Goal: Task Accomplishment & Management: Manage account settings

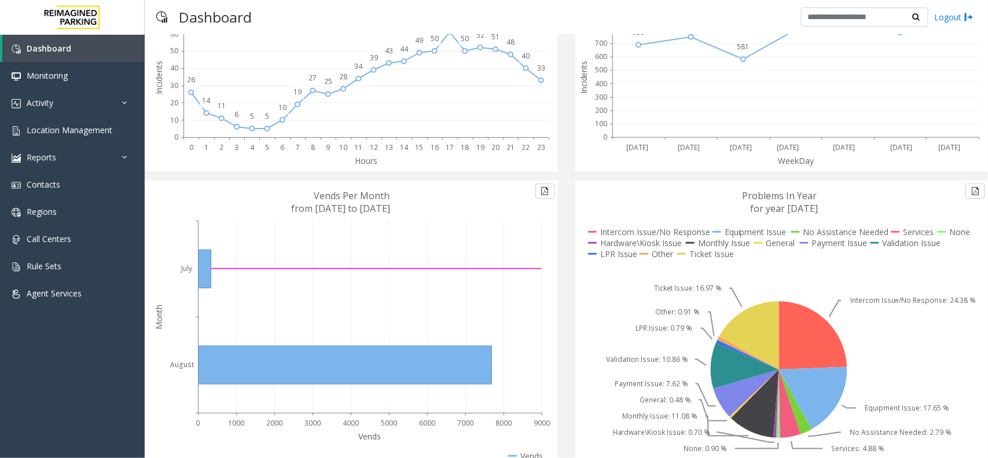
scroll to position [172, 0]
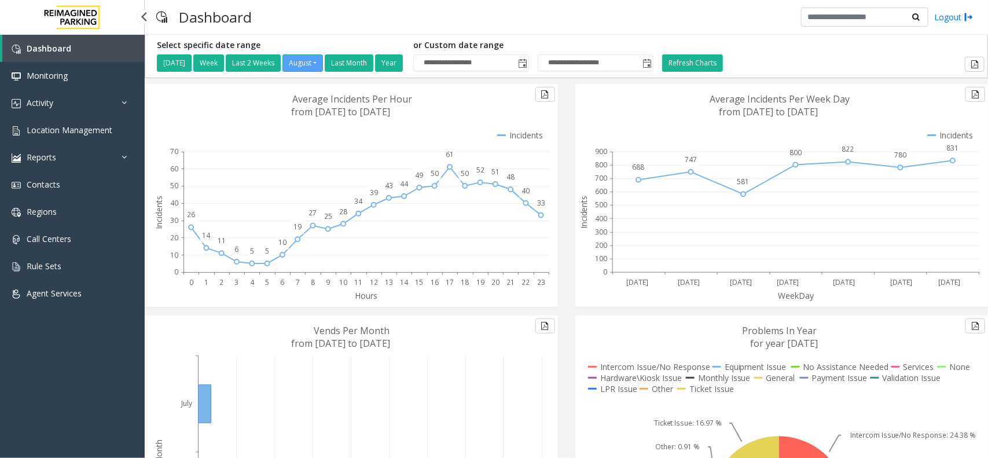
scroll to position [172, 0]
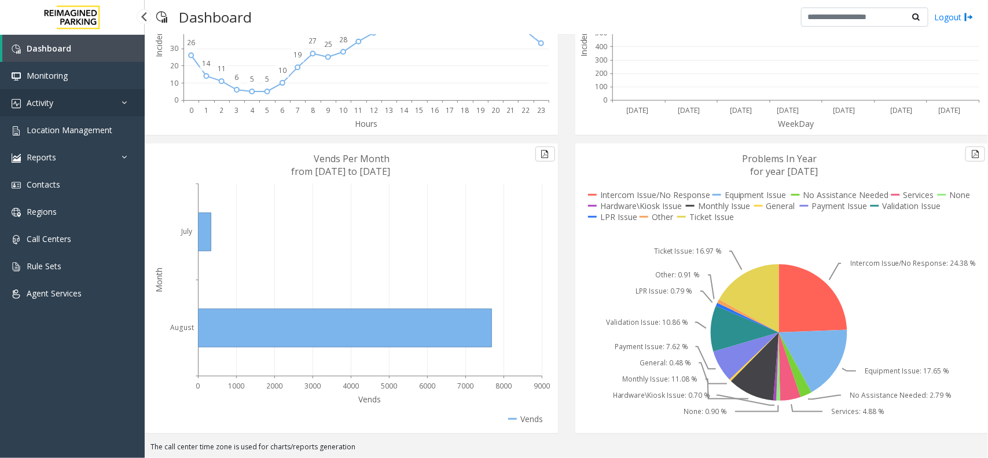
drag, startPoint x: 0, startPoint y: 0, endPoint x: 65, endPoint y: 103, distance: 121.8
click at [65, 103] on link "Activity" at bounding box center [72, 102] width 145 height 27
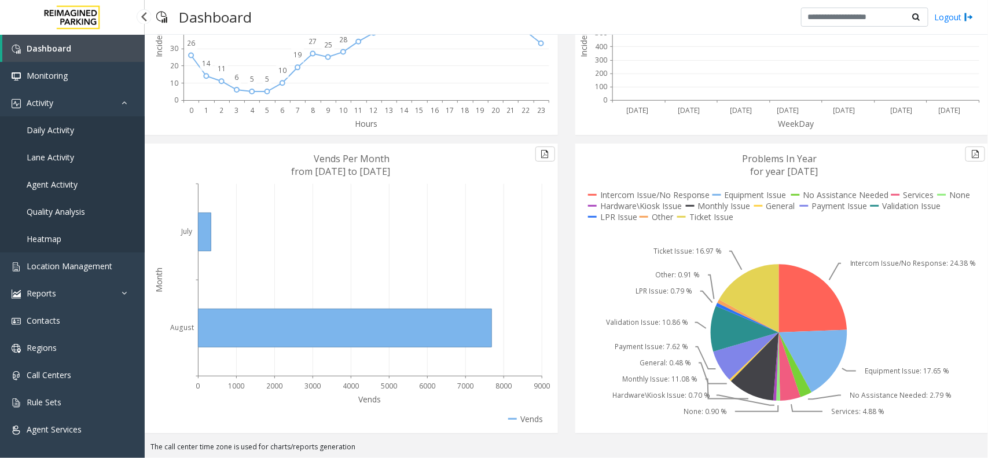
click at [68, 183] on span "Agent Activity" at bounding box center [52, 184] width 51 height 11
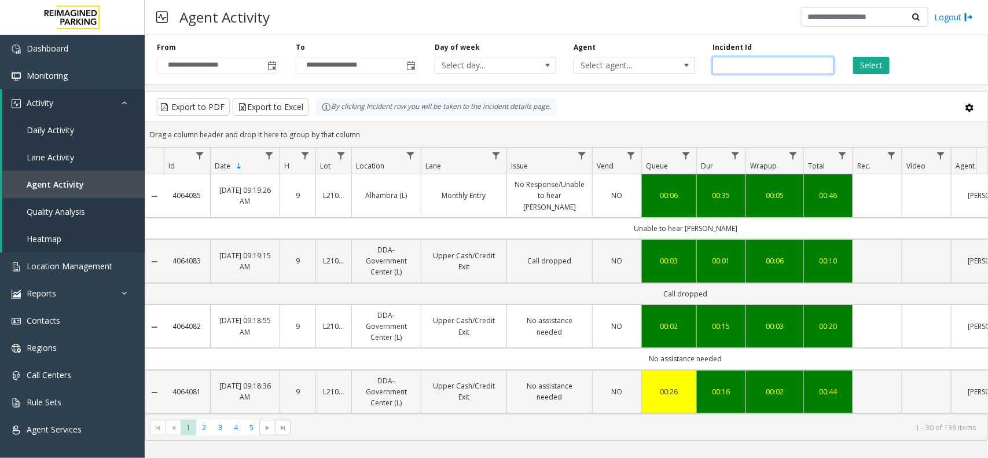
click at [731, 69] on input "number" at bounding box center [774, 65] width 122 height 17
paste input "*******"
type input "*******"
click at [892, 68] on div "Select" at bounding box center [912, 58] width 139 height 32
click at [880, 68] on button "Select" at bounding box center [871, 65] width 36 height 17
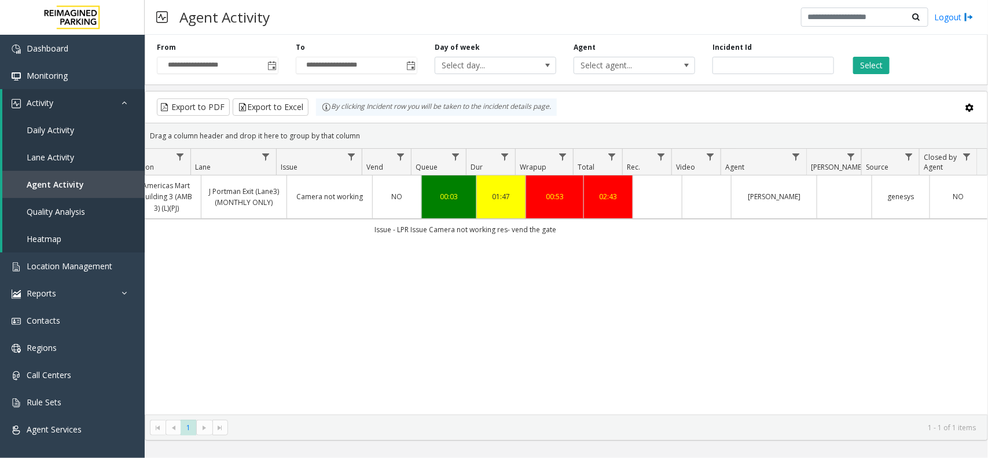
click at [648, 199] on td "Data table" at bounding box center [657, 196] width 49 height 43
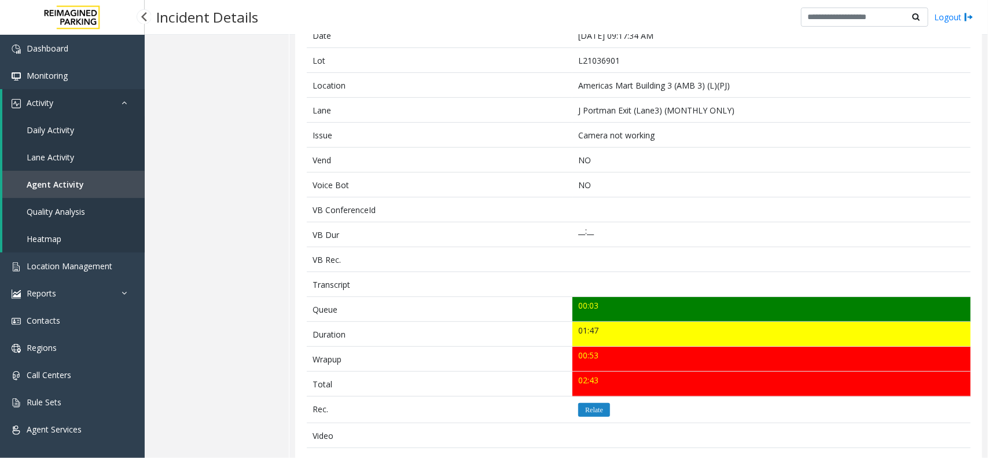
click at [74, 175] on link "Agent Activity" at bounding box center [73, 184] width 142 height 27
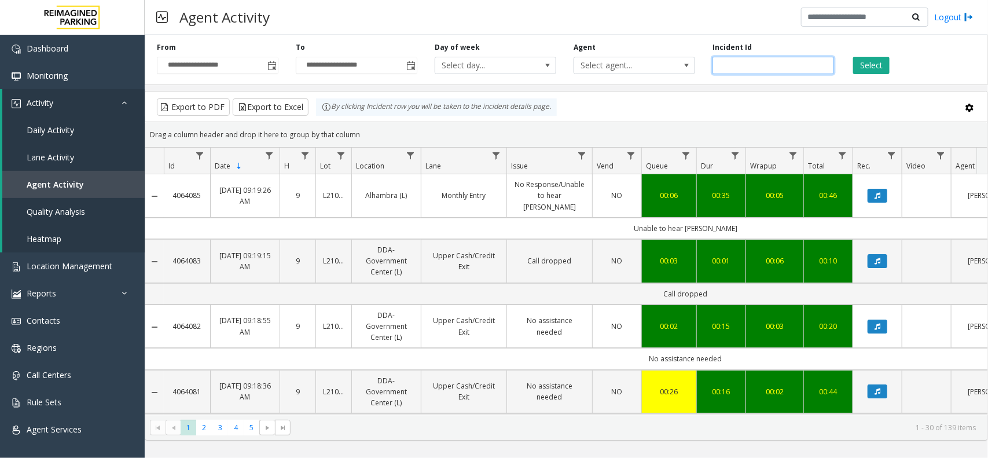
click at [746, 63] on input "number" at bounding box center [774, 65] width 122 height 17
paste input "*******"
type input "*******"
click at [881, 67] on button "Select" at bounding box center [871, 65] width 36 height 17
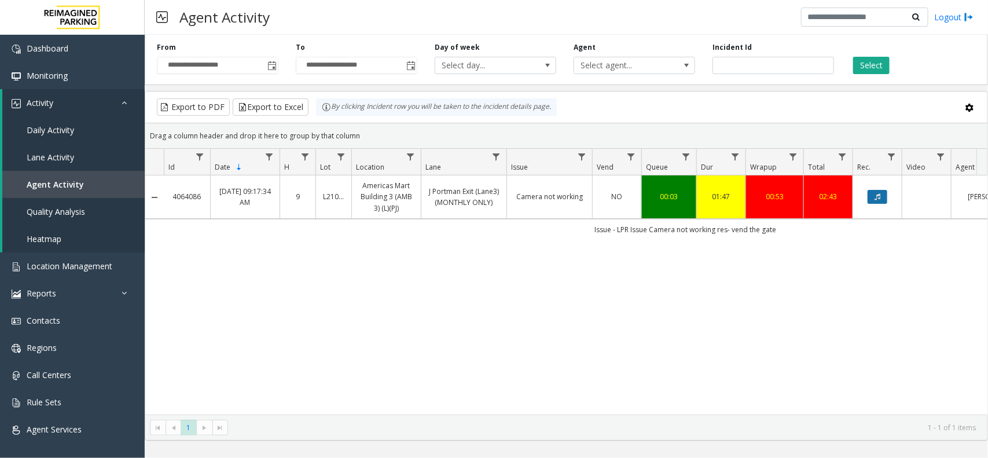
click at [876, 196] on icon "Data table" at bounding box center [878, 196] width 6 height 7
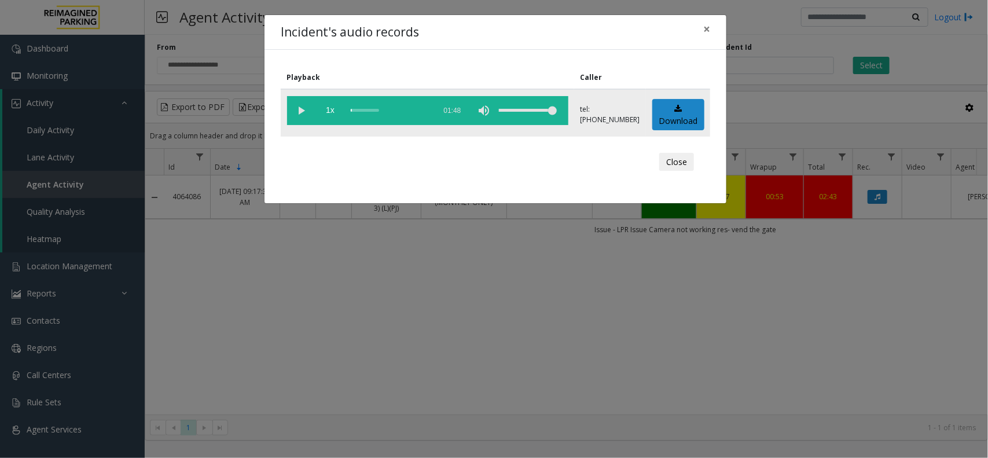
click at [299, 113] on vg-play-pause at bounding box center [301, 110] width 29 height 29
click at [527, 111] on div "volume level" at bounding box center [528, 110] width 58 height 29
click at [363, 112] on div "scrub bar" at bounding box center [390, 110] width 79 height 29
click at [540, 108] on div "volume level" at bounding box center [528, 110] width 58 height 29
click at [553, 111] on div "volume level" at bounding box center [528, 110] width 58 height 29
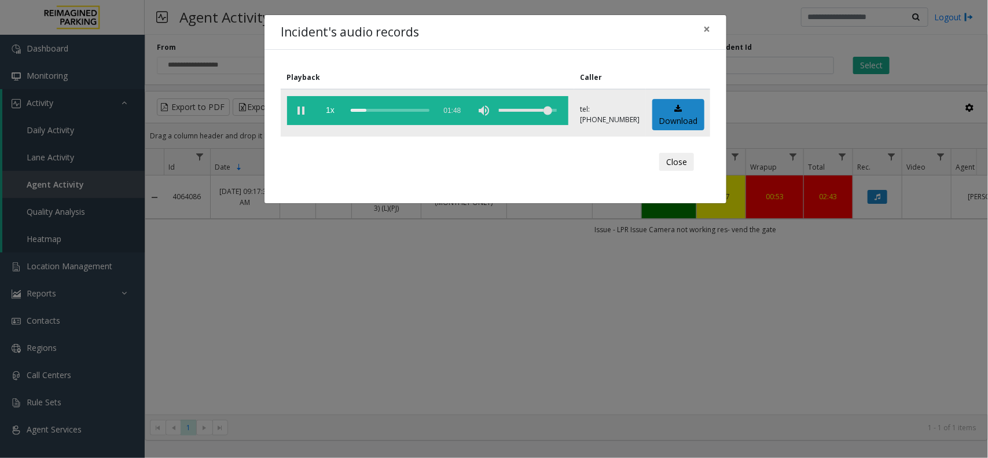
click at [539, 109] on div "volume level" at bounding box center [528, 110] width 58 height 29
click at [519, 108] on div "volume level" at bounding box center [528, 110] width 58 height 29
click at [415, 109] on div "scrub bar" at bounding box center [390, 110] width 79 height 29
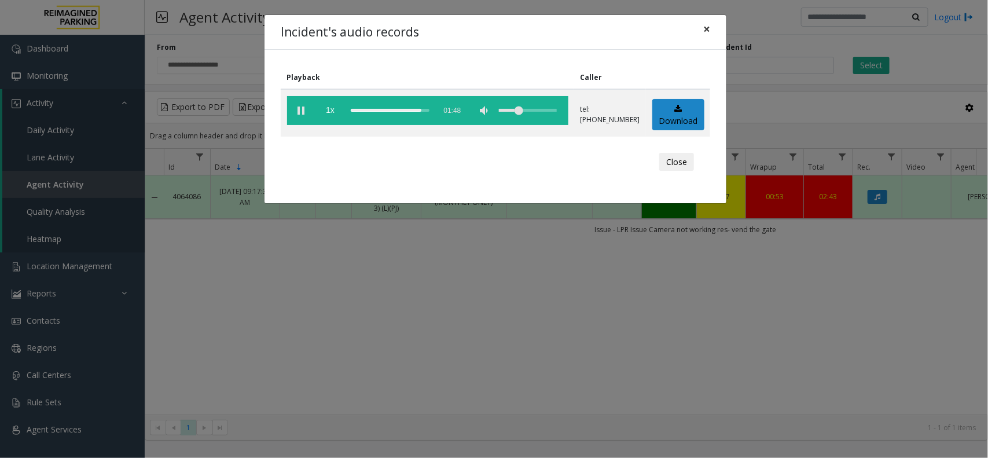
click at [708, 31] on span "×" at bounding box center [706, 29] width 7 height 16
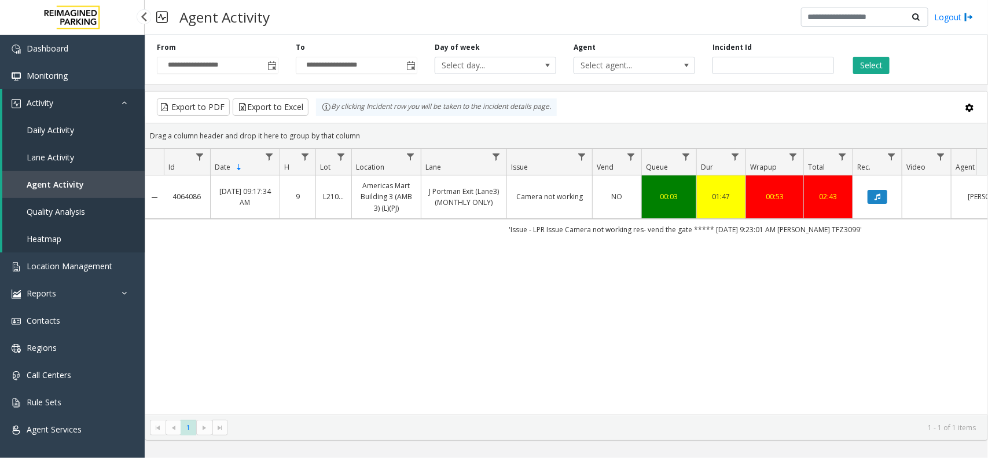
click at [77, 188] on span "Agent Activity" at bounding box center [55, 184] width 57 height 11
click at [72, 261] on span "Location Management" at bounding box center [70, 266] width 86 height 11
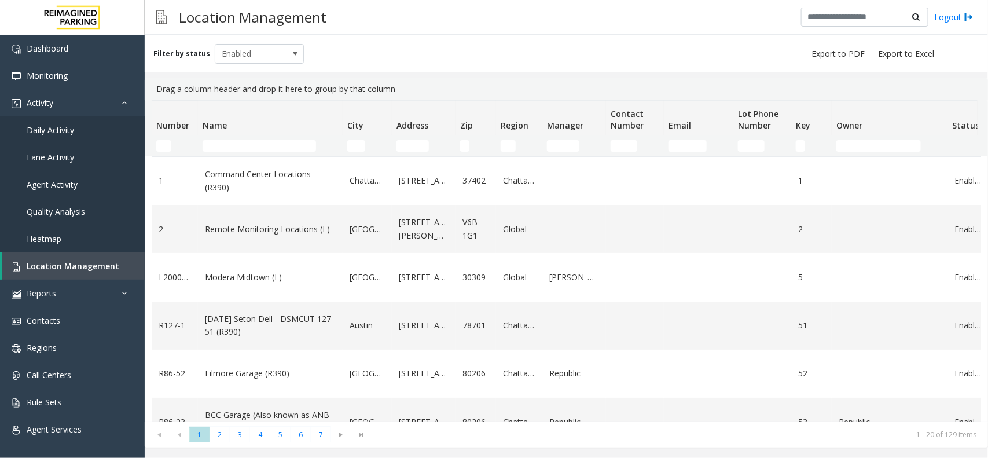
click at [235, 134] on th "Name" at bounding box center [270, 118] width 145 height 35
click at [236, 143] on input "Name Filter" at bounding box center [259, 146] width 113 height 12
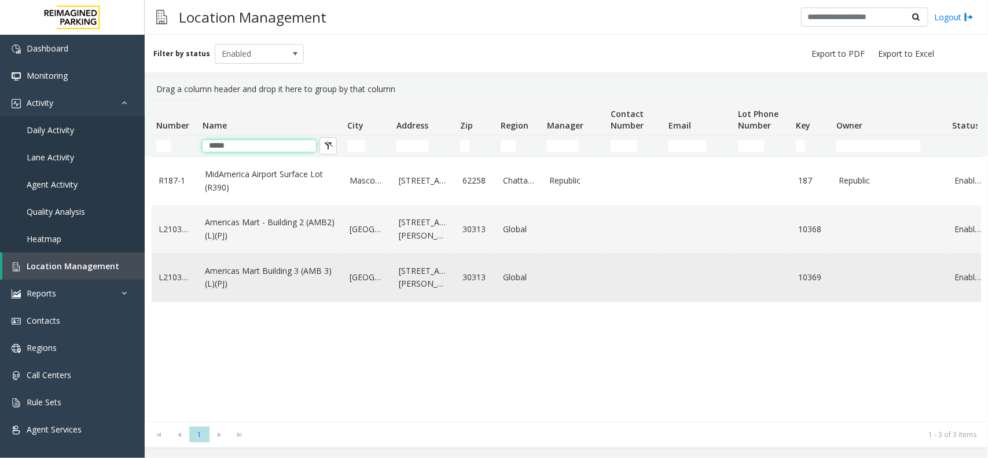
type input "*****"
click at [308, 273] on link "Americas Mart Building 3 (AMB 3) (L)(PJ)" at bounding box center [270, 278] width 131 height 26
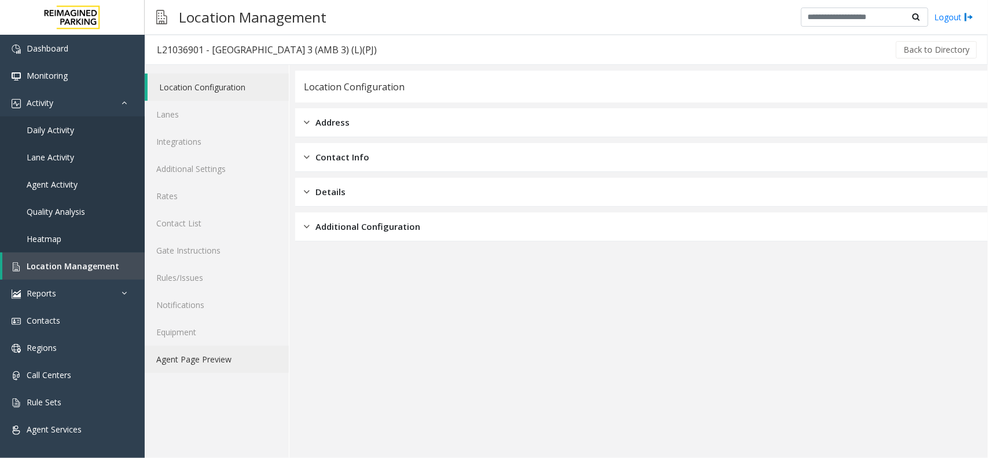
click at [221, 365] on link "Agent Page Preview" at bounding box center [217, 359] width 144 height 27
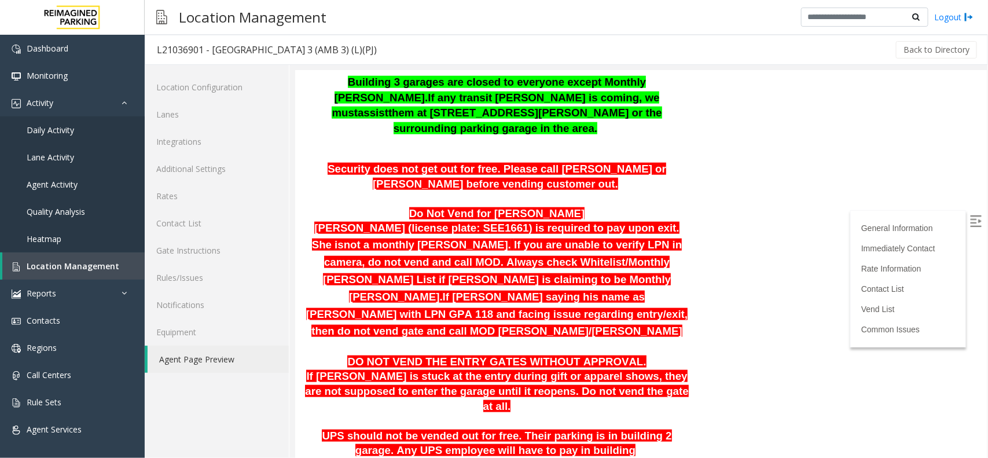
scroll to position [724, 0]
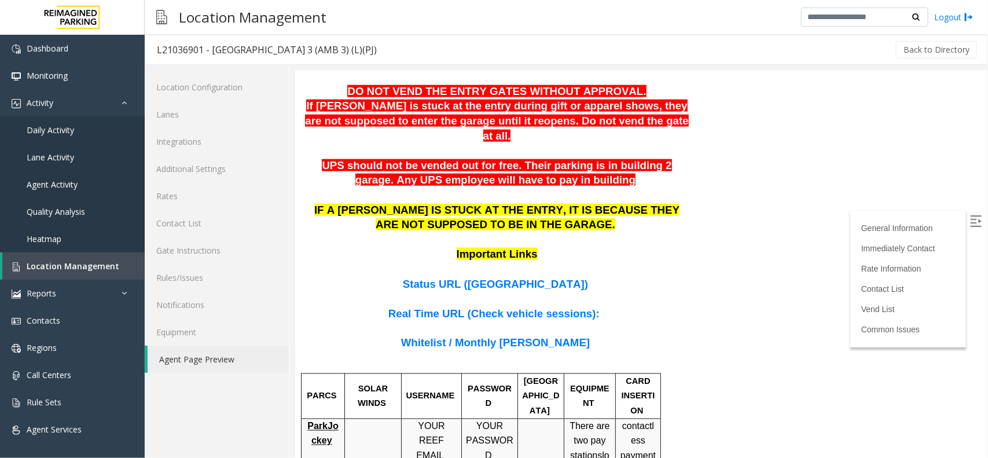
click at [504, 336] on span "Whitelist / Monthly Parker" at bounding box center [495, 342] width 189 height 12
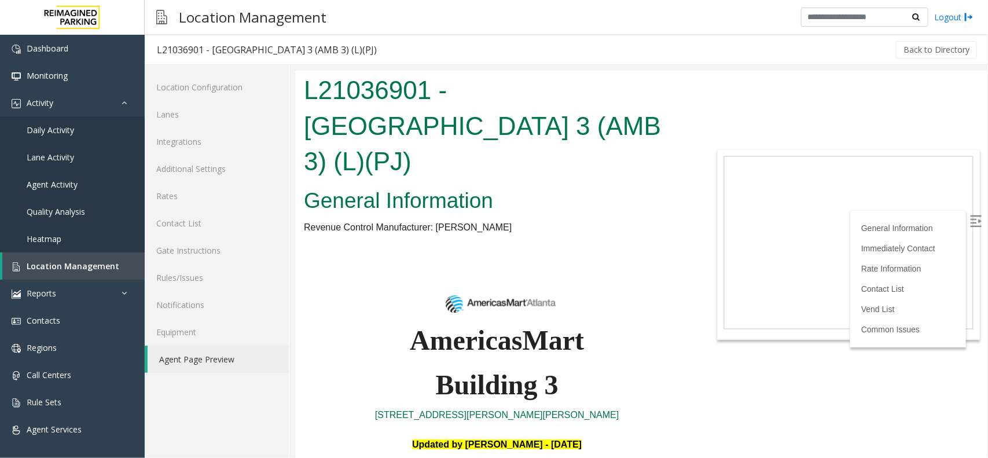
scroll to position [724, 0]
